Goal: Transaction & Acquisition: Purchase product/service

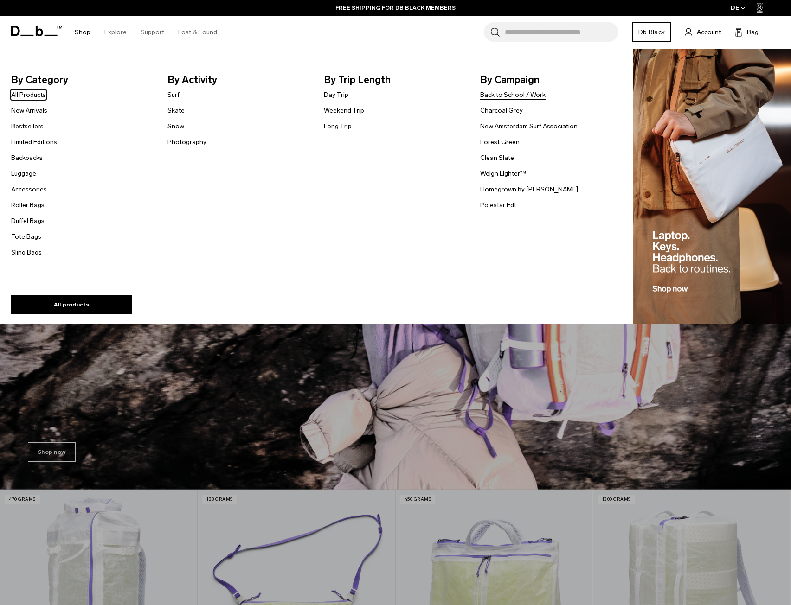
click at [529, 95] on link "Back to School / Work" at bounding box center [512, 95] width 65 height 10
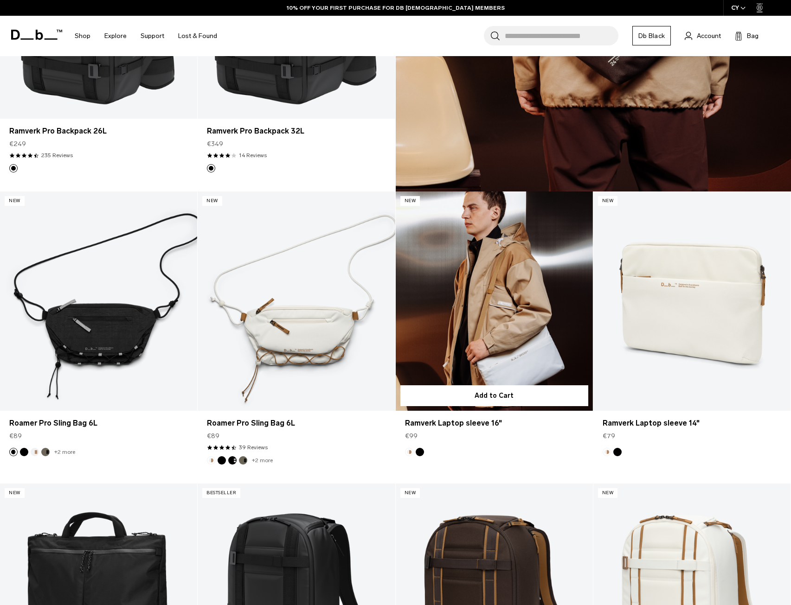
scroll to position [981, 0]
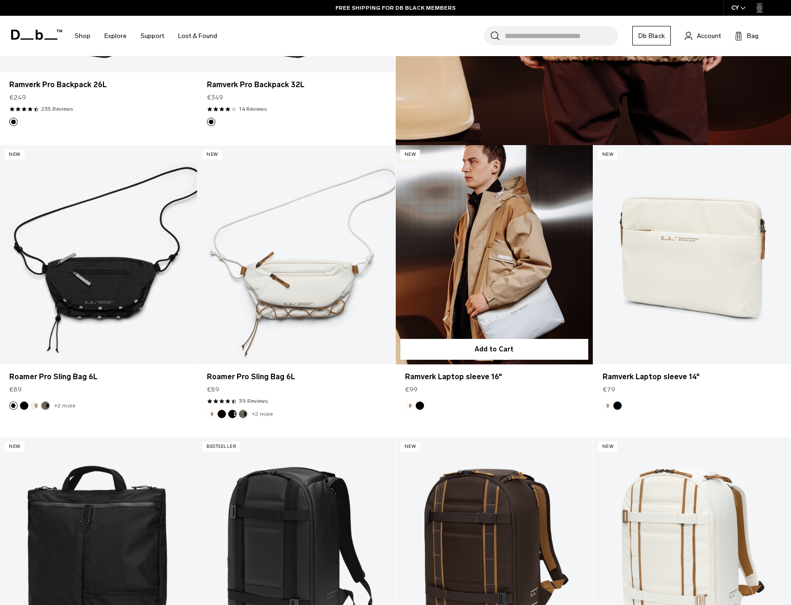
click at [417, 405] on button "Black Out" at bounding box center [420, 406] width 8 height 8
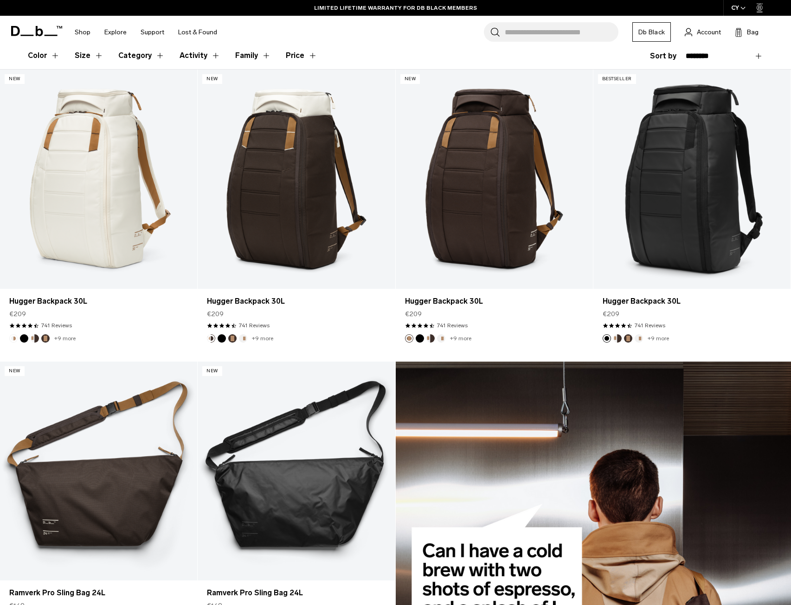
scroll to position [3301, 0]
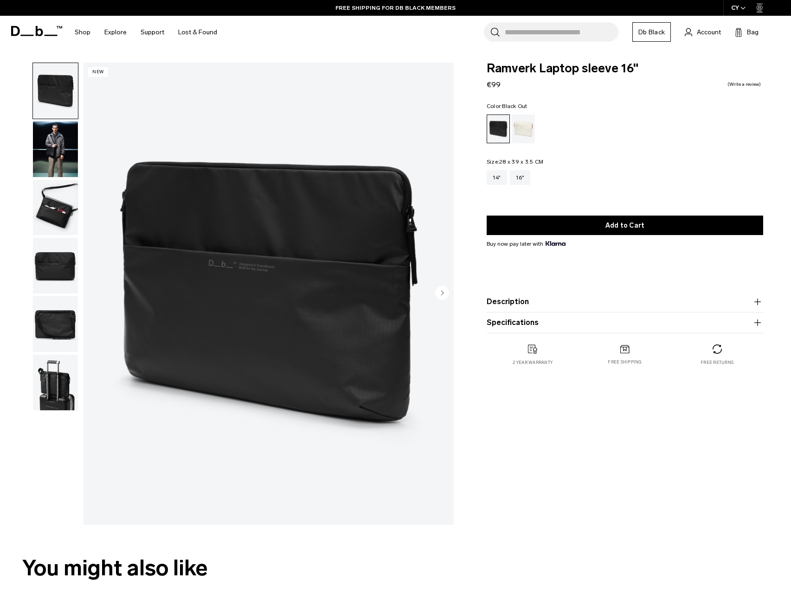
click at [46, 155] on img "button" at bounding box center [55, 150] width 45 height 56
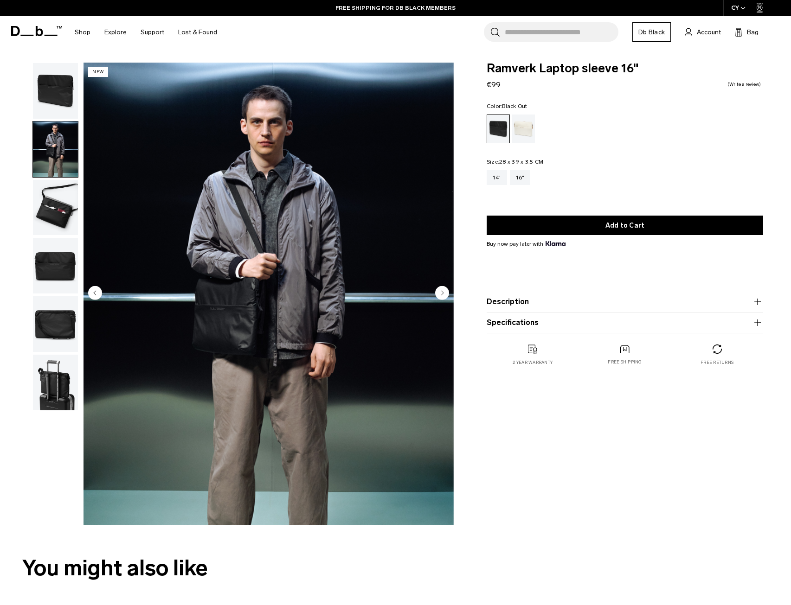
click at [53, 204] on img "button" at bounding box center [55, 208] width 45 height 56
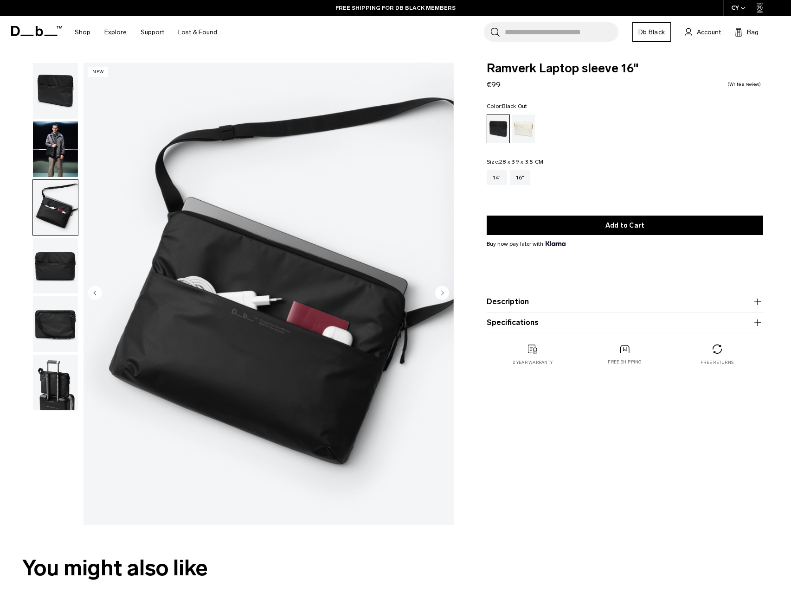
click at [57, 257] on img "button" at bounding box center [55, 266] width 45 height 56
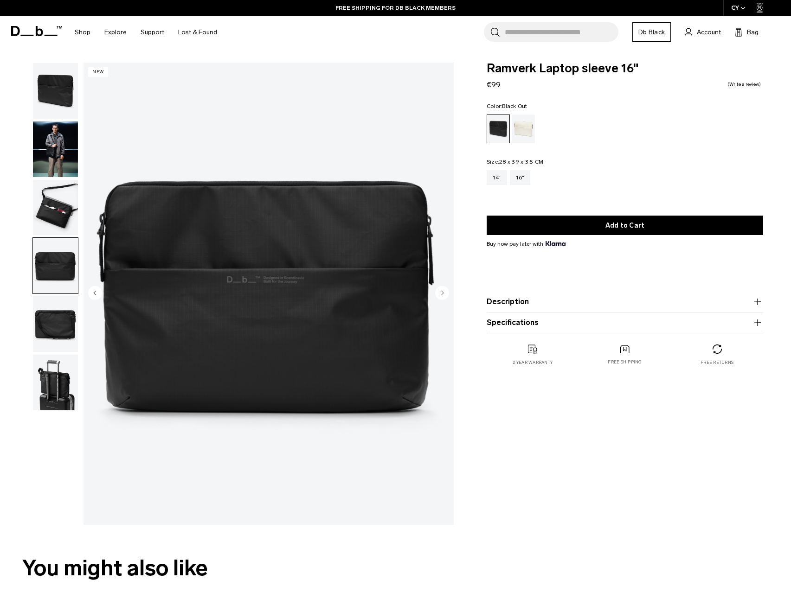
click at [59, 314] on img "button" at bounding box center [55, 324] width 45 height 56
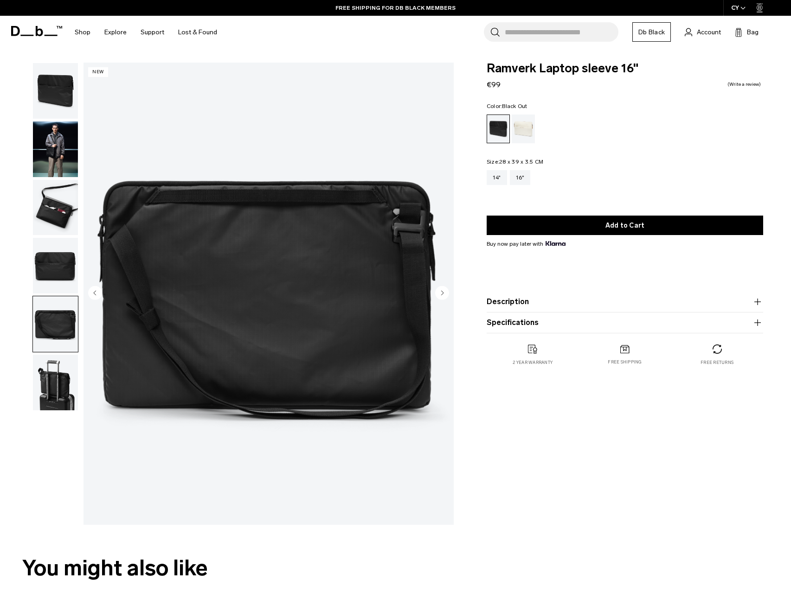
click at [60, 361] on img "button" at bounding box center [55, 383] width 45 height 56
